Goal: Navigation & Orientation: Find specific page/section

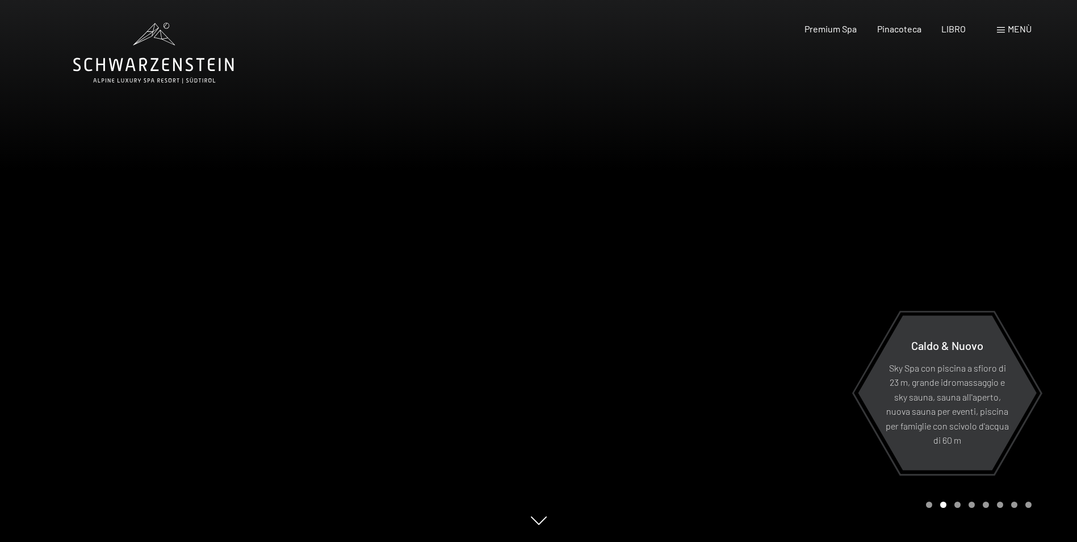
click at [1005, 27] on div "Menù" at bounding box center [1014, 29] width 35 height 12
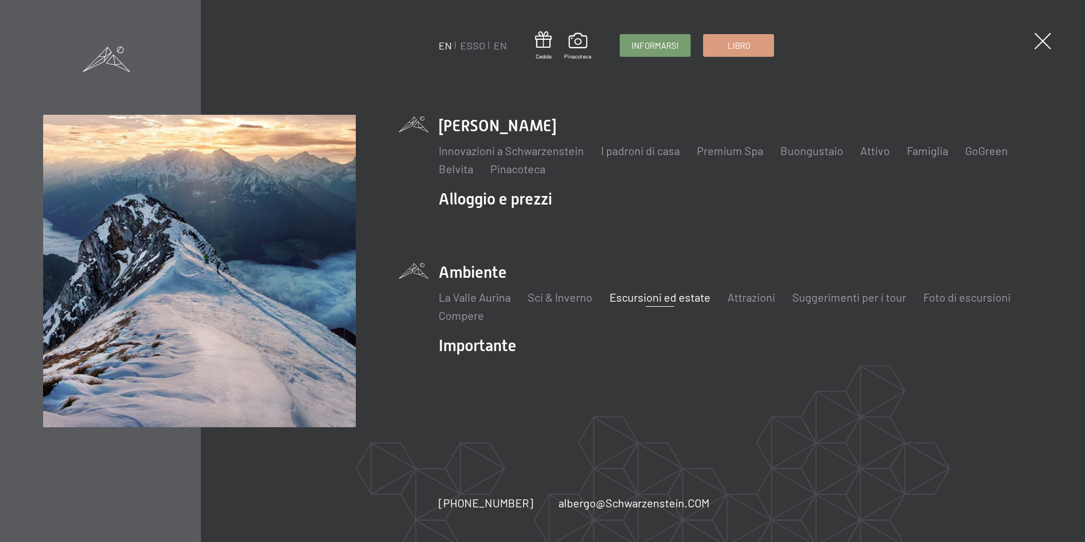
click at [634, 292] on link "Escursioni ed estate" at bounding box center [660, 297] width 101 height 14
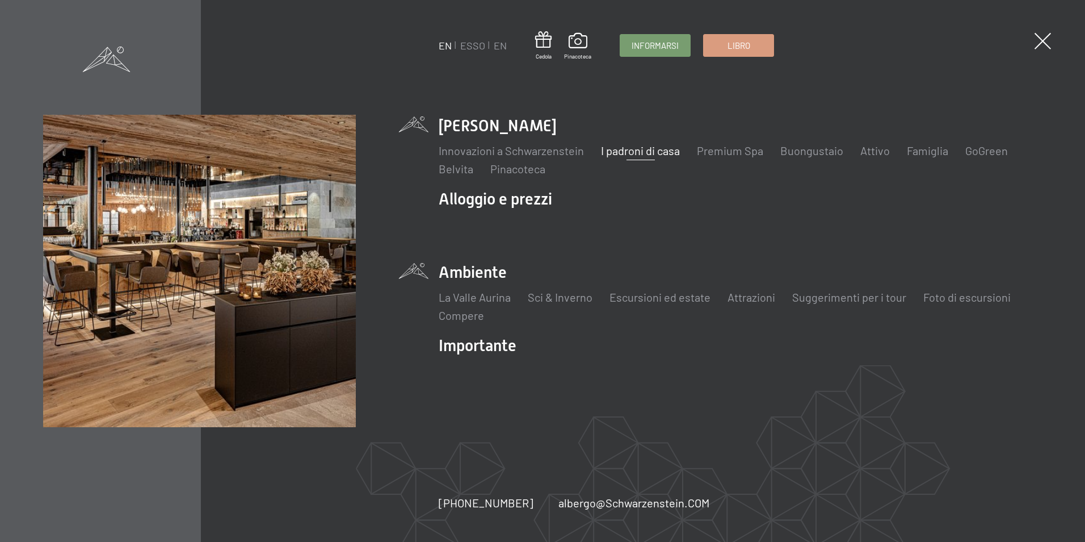
click at [625, 152] on link "I padroni di casa" at bounding box center [640, 151] width 79 height 14
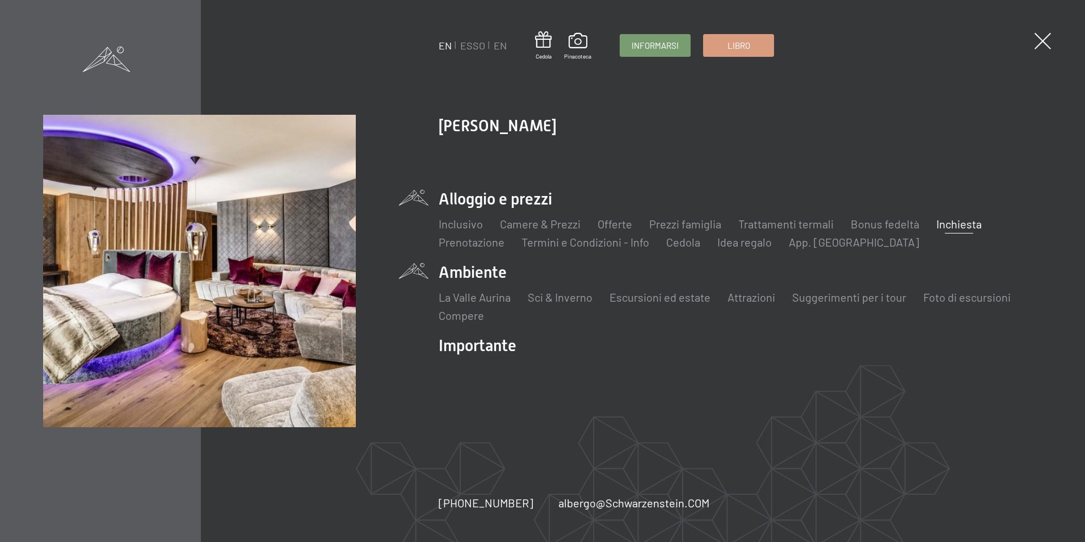
click at [948, 221] on link "Inchiesta" at bounding box center [959, 224] width 45 height 14
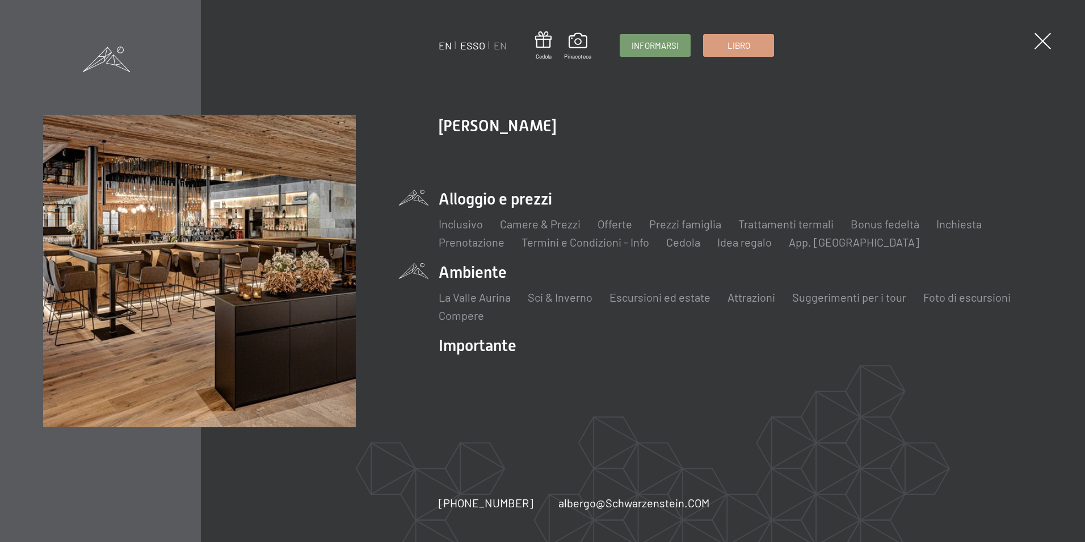
click at [470, 44] on link "ESSO" at bounding box center [472, 45] width 25 height 12
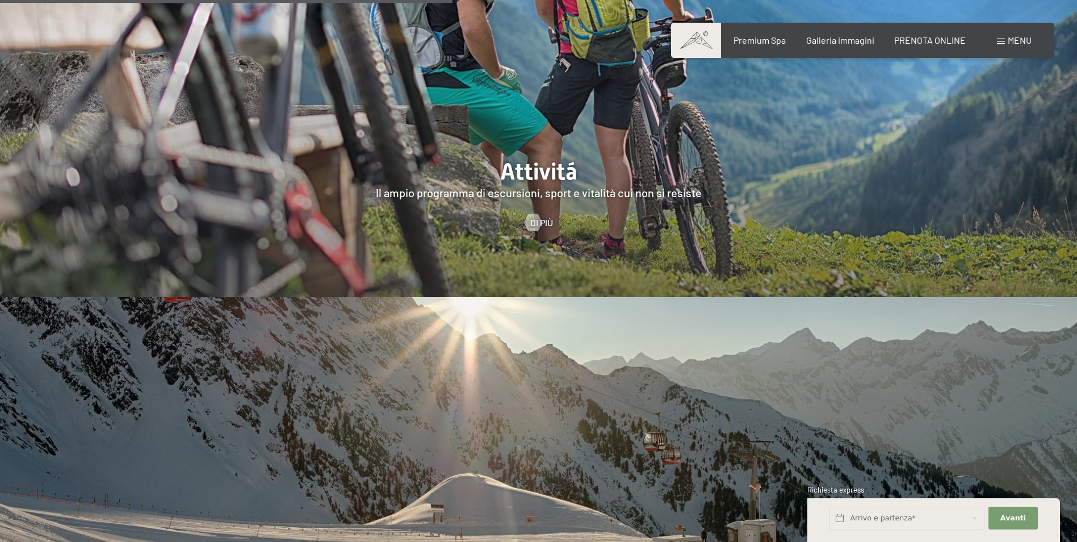
scroll to position [2668, 0]
click at [547, 216] on span "Di più" at bounding box center [553, 222] width 23 height 12
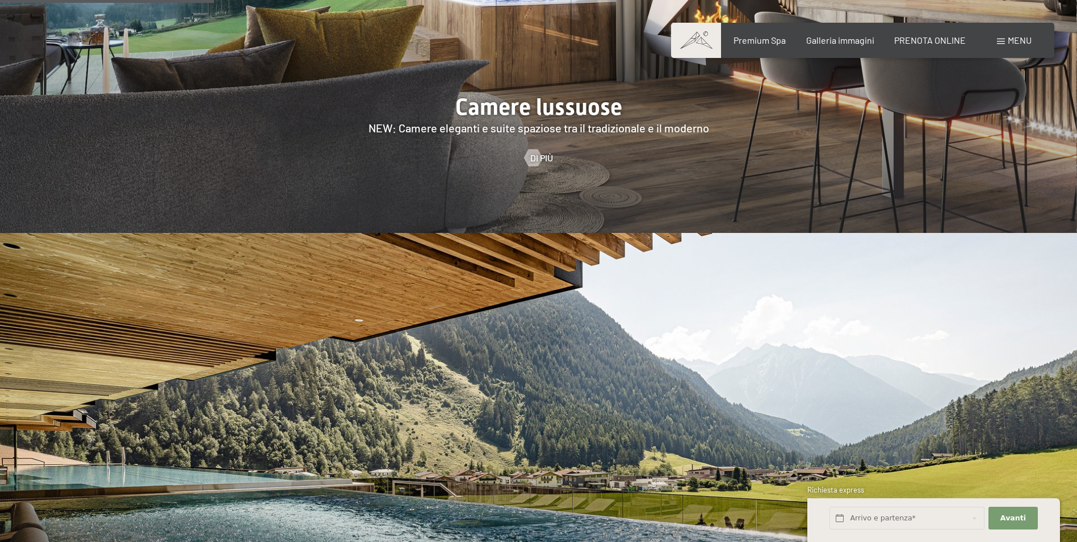
scroll to position [1249, 0]
